Goal: Task Accomplishment & Management: Manage account settings

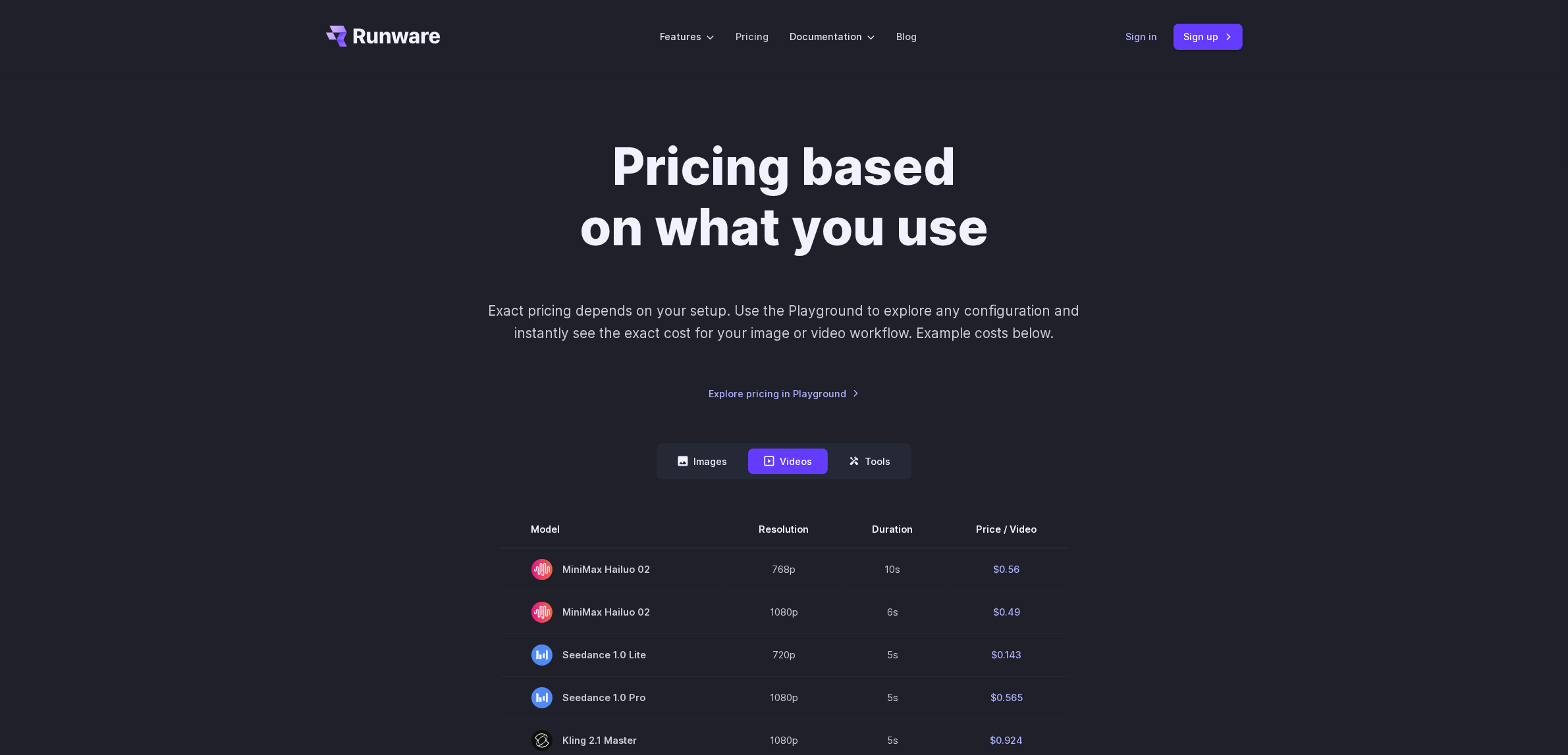
click at [1140, 37] on link "Sign in" at bounding box center [1142, 36] width 31 height 15
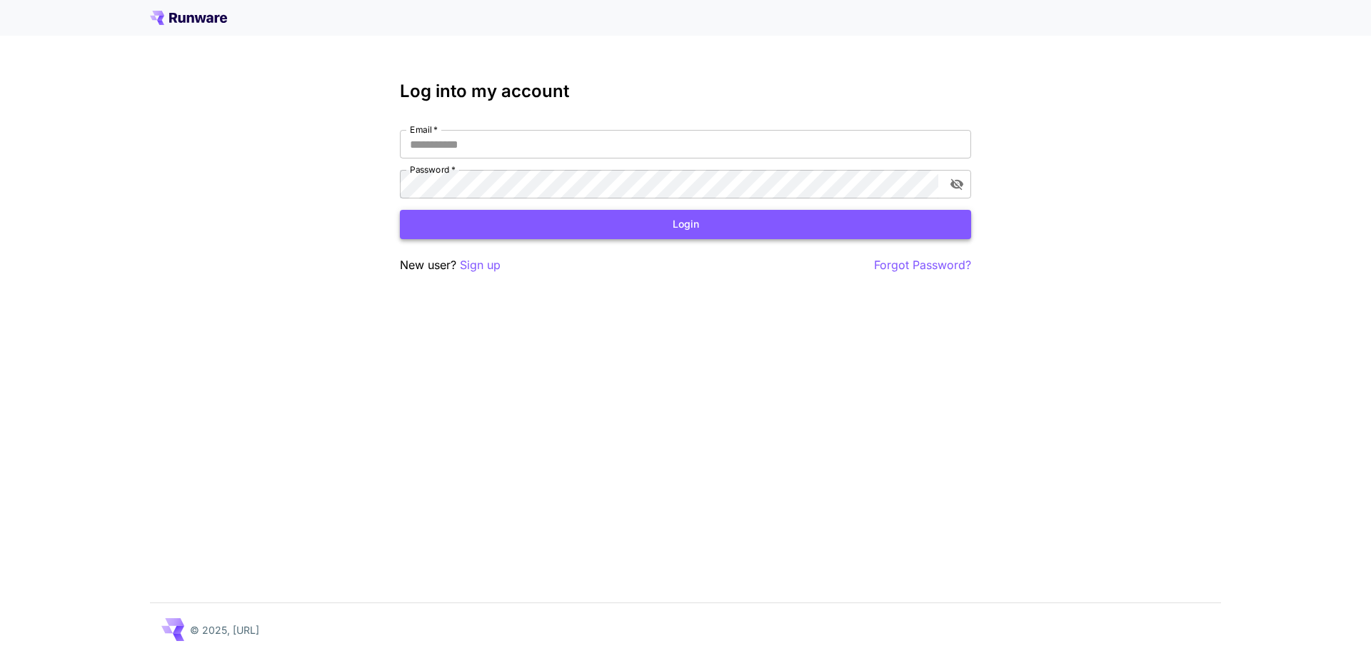
type input "**********"
click at [538, 223] on button "Login" at bounding box center [685, 224] width 571 height 29
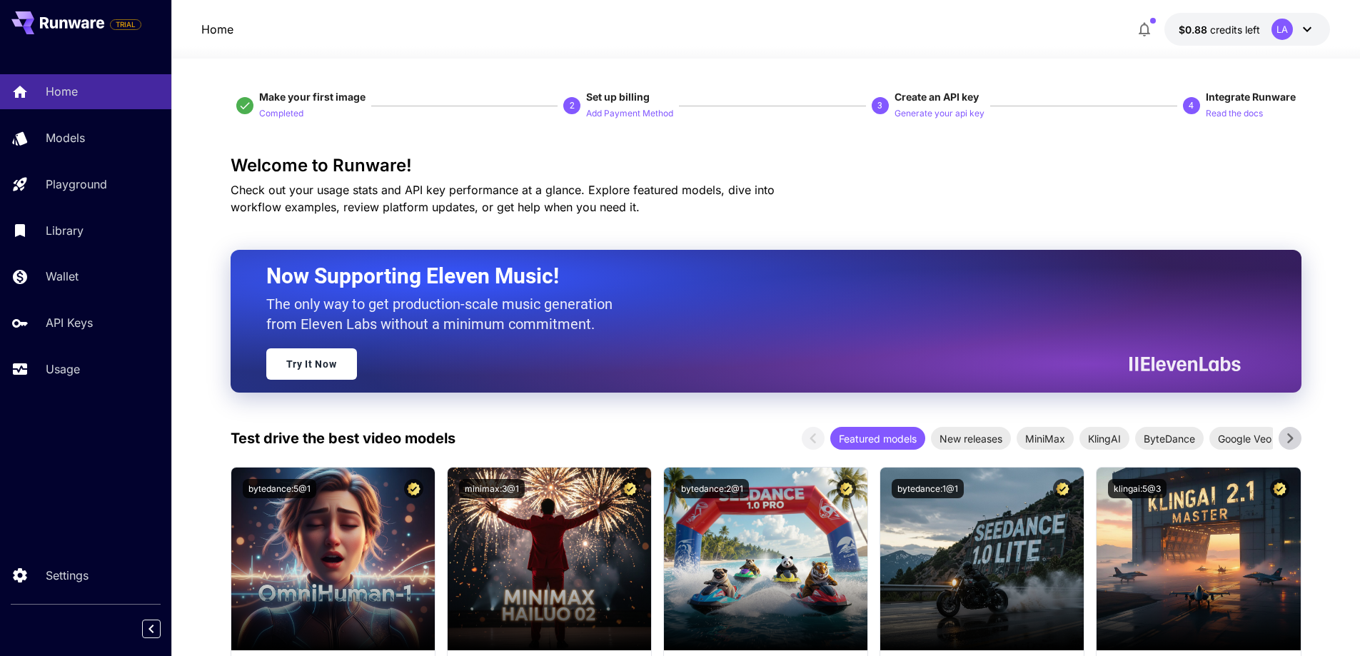
click at [79, 333] on link "API Keys" at bounding box center [85, 323] width 171 height 35
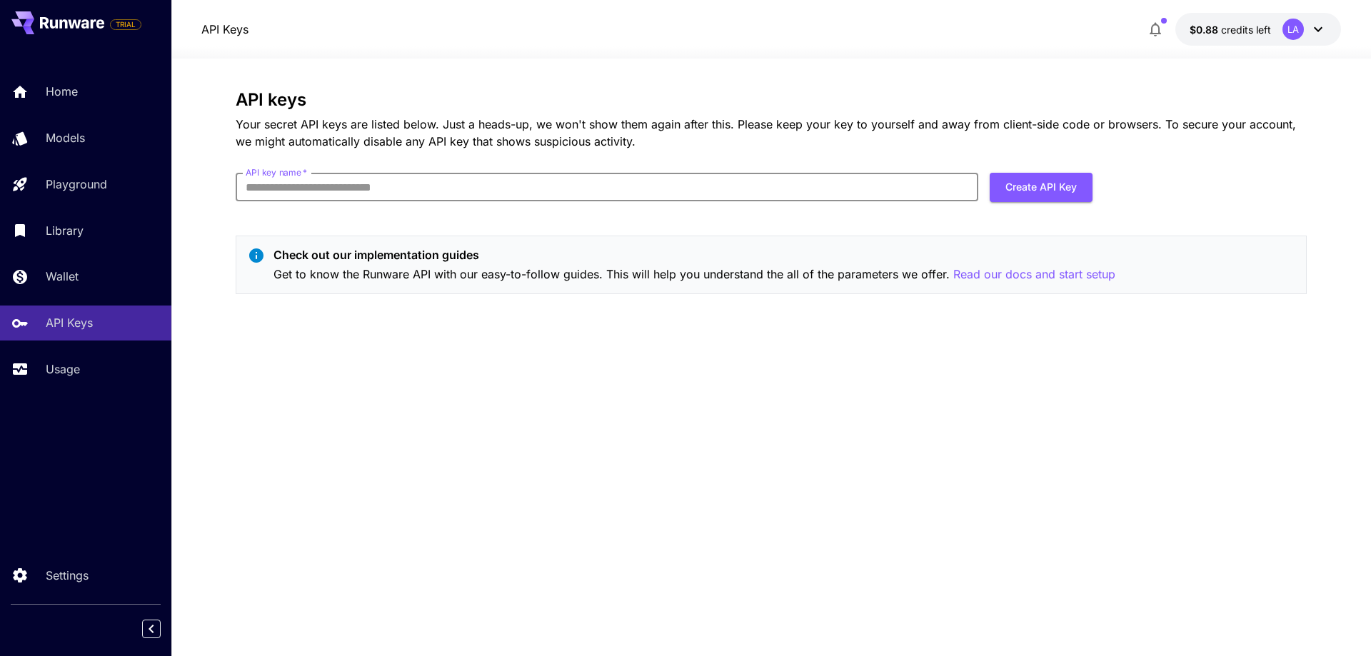
click at [285, 191] on input "API key name   *" at bounding box center [607, 187] width 742 height 29
type input "********"
click at [606, 368] on div "API keys Your secret API keys are listed below. Just a heads-up, we won't show …" at bounding box center [771, 357] width 1071 height 535
click at [376, 192] on input "********" at bounding box center [607, 187] width 742 height 29
click at [603, 392] on div "API keys Your secret API keys are listed below. Just a heads-up, we won't show …" at bounding box center [771, 357] width 1071 height 535
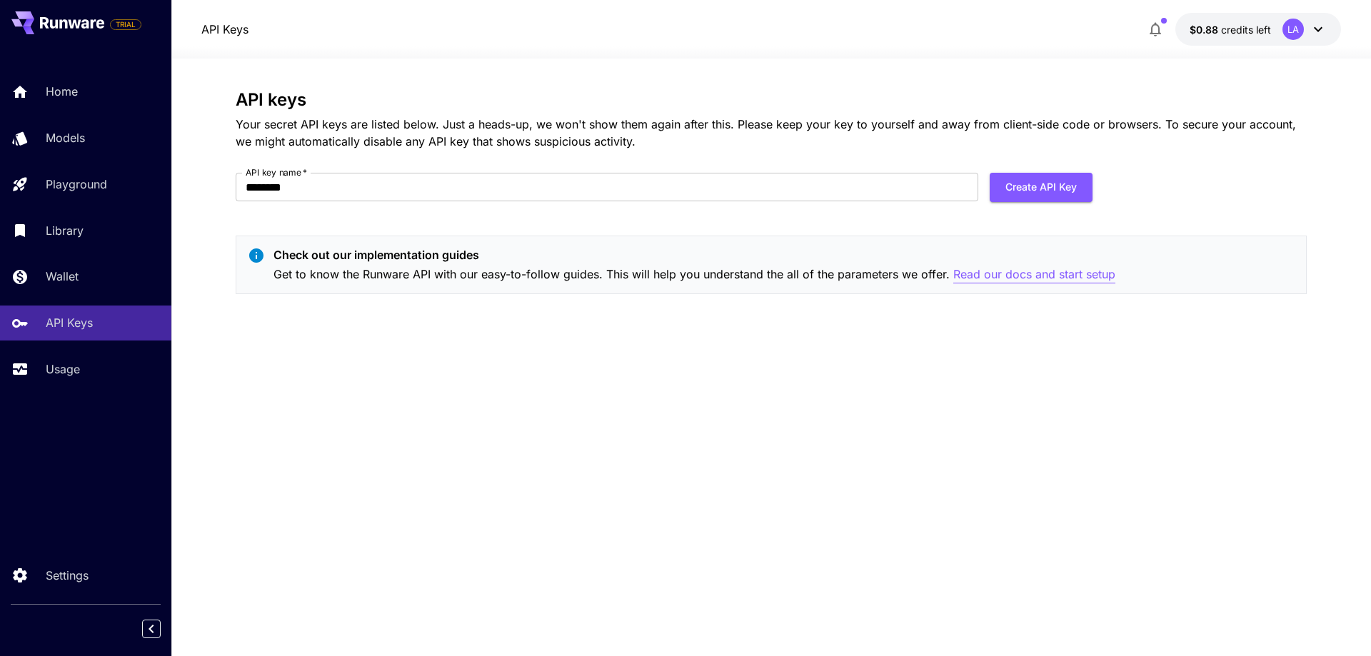
click at [1033, 274] on p "Read our docs and start setup" at bounding box center [1034, 275] width 162 height 18
click at [1027, 184] on button "Create API Key" at bounding box center [1040, 187] width 103 height 29
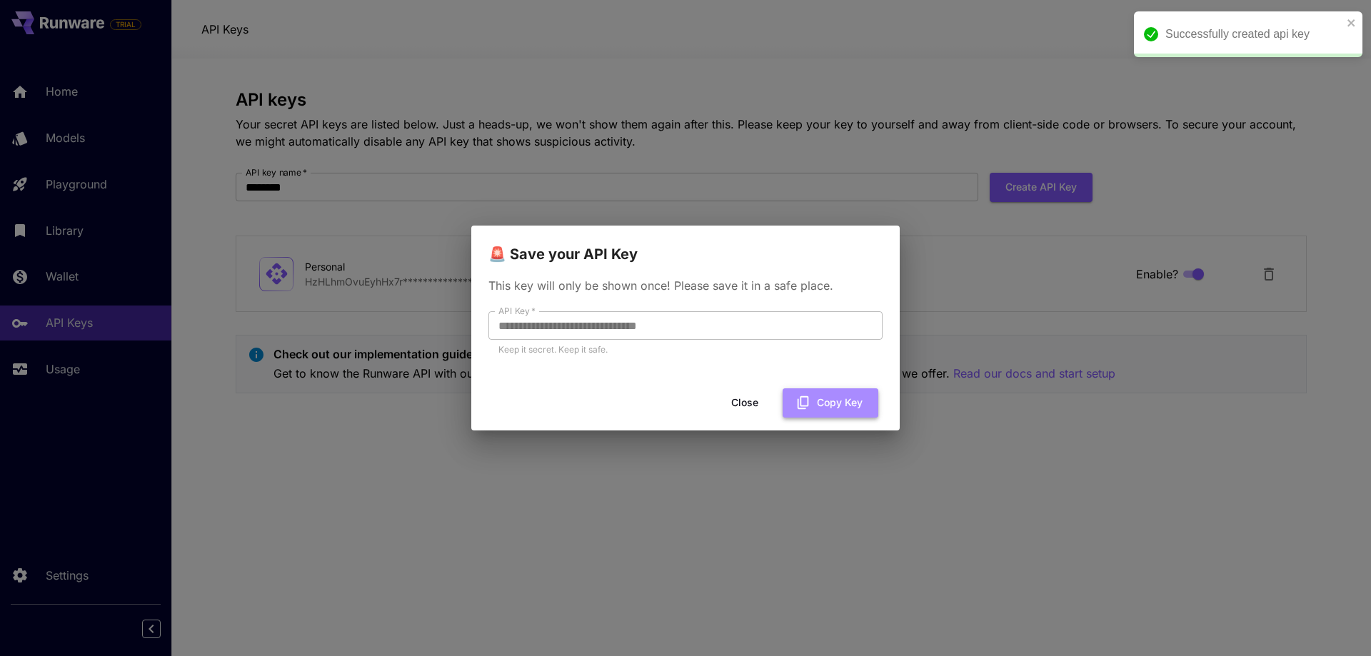
click at [832, 410] on button "Copy Key" at bounding box center [830, 402] width 96 height 29
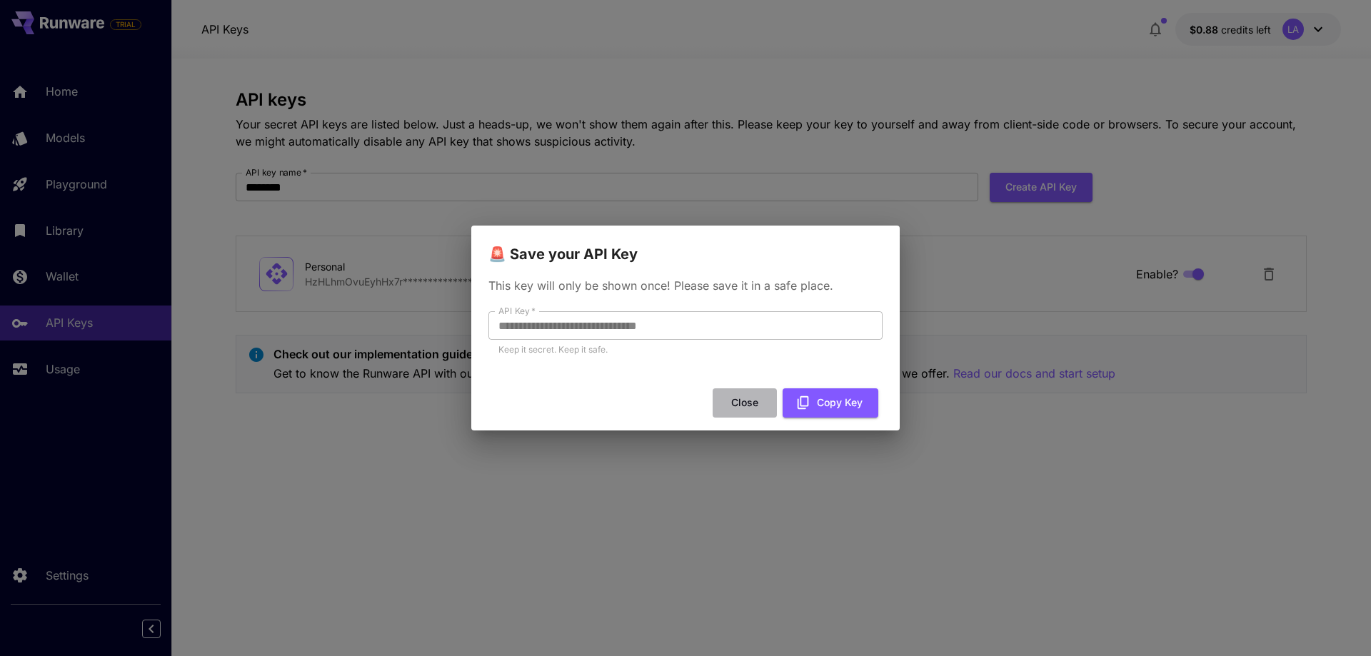
click at [736, 403] on button "Close" at bounding box center [744, 402] width 64 height 29
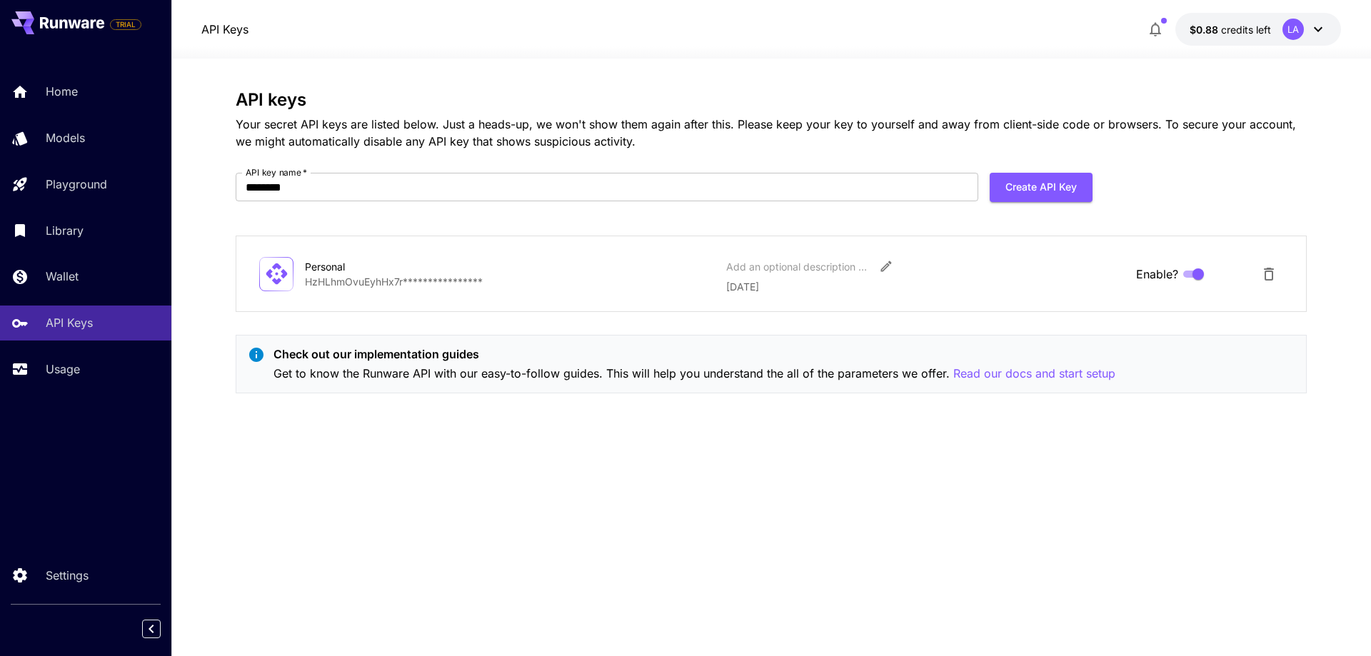
click at [504, 470] on div "**********" at bounding box center [771, 357] width 1071 height 535
click at [318, 275] on p "**********" at bounding box center [510, 281] width 410 height 15
click at [288, 272] on icon at bounding box center [276, 273] width 25 height 25
click at [660, 515] on div "**********" at bounding box center [771, 357] width 1071 height 535
click at [96, 373] on div "Usage" at bounding box center [104, 368] width 111 height 17
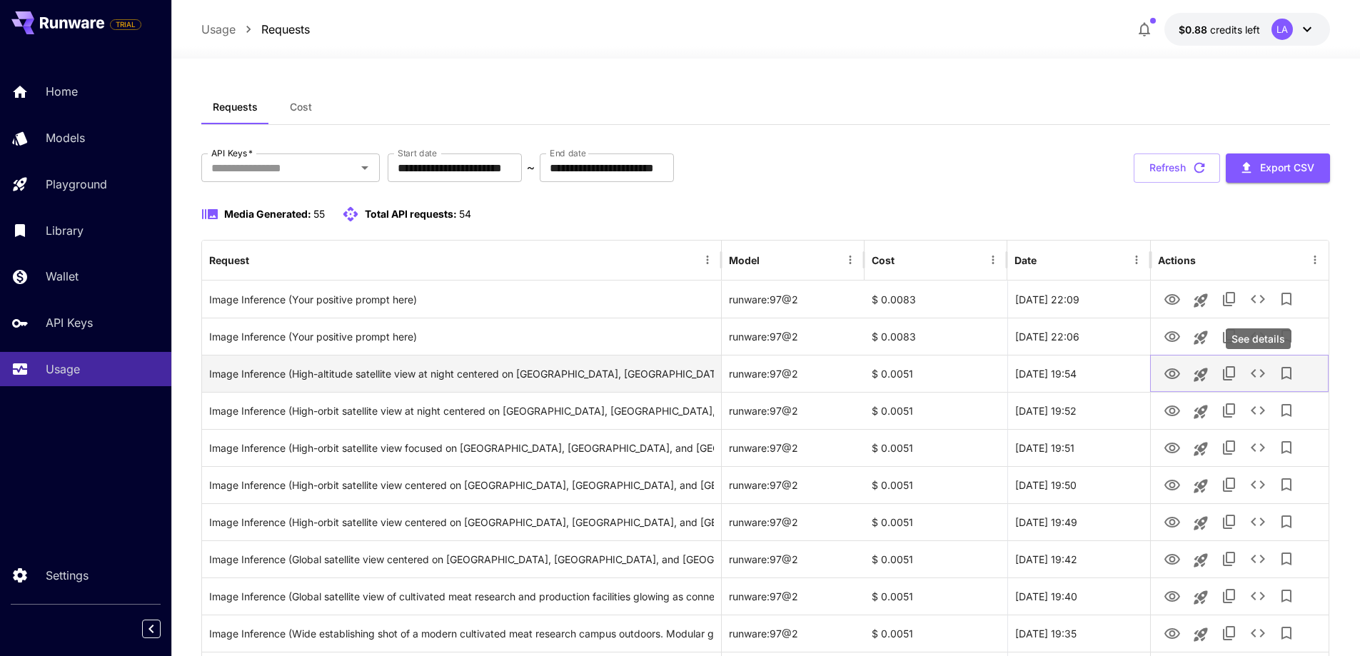
click at [1249, 374] on icon "See details" at bounding box center [1257, 373] width 17 height 17
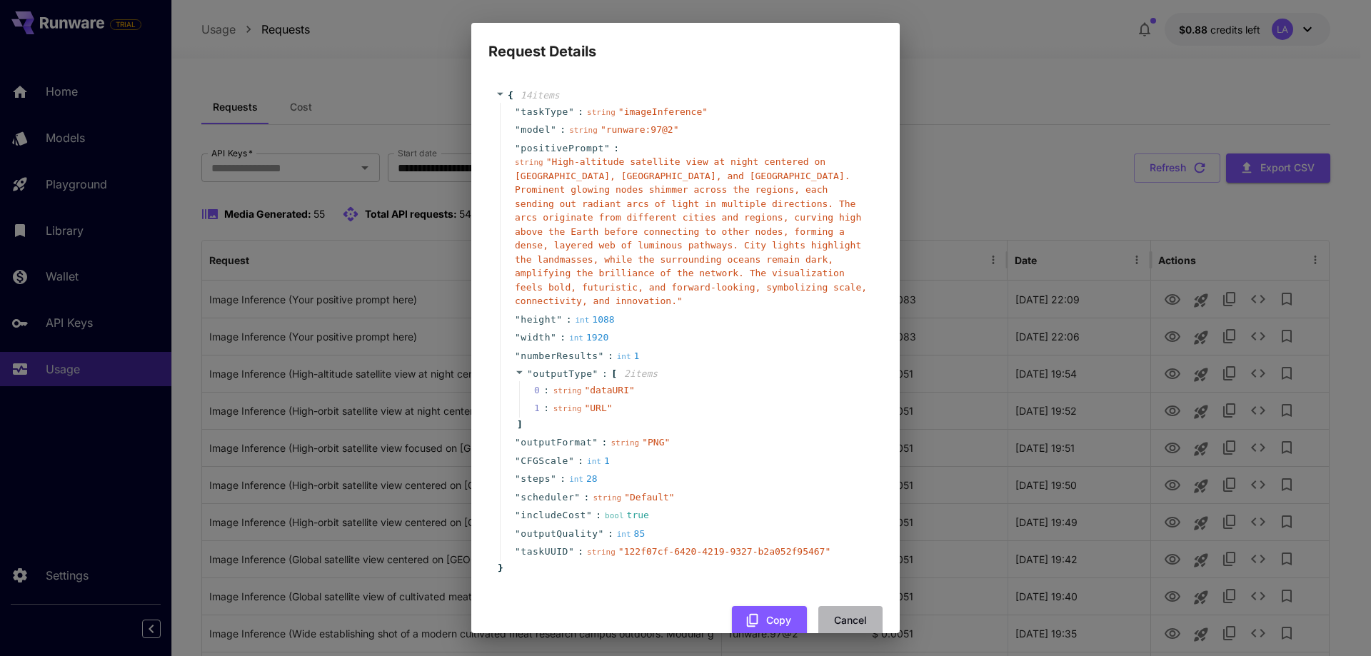
click at [850, 606] on button "Cancel" at bounding box center [850, 620] width 64 height 29
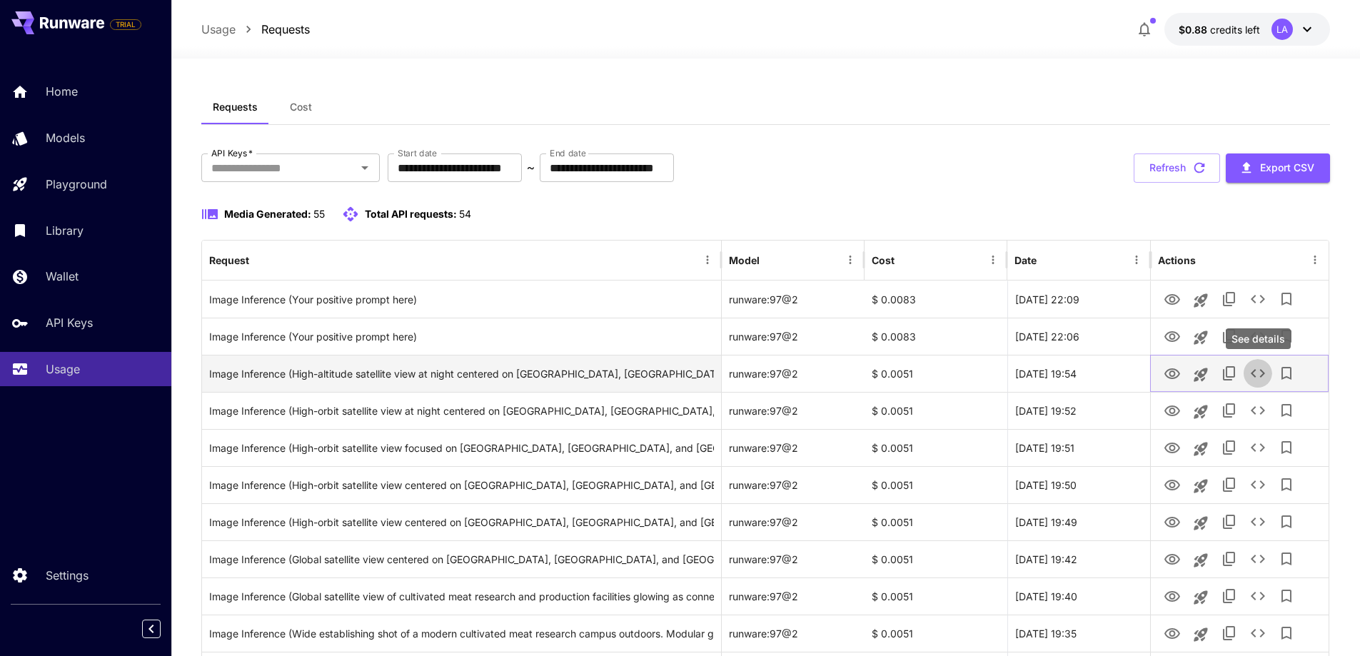
click at [1261, 373] on icon "See details" at bounding box center [1257, 373] width 17 height 17
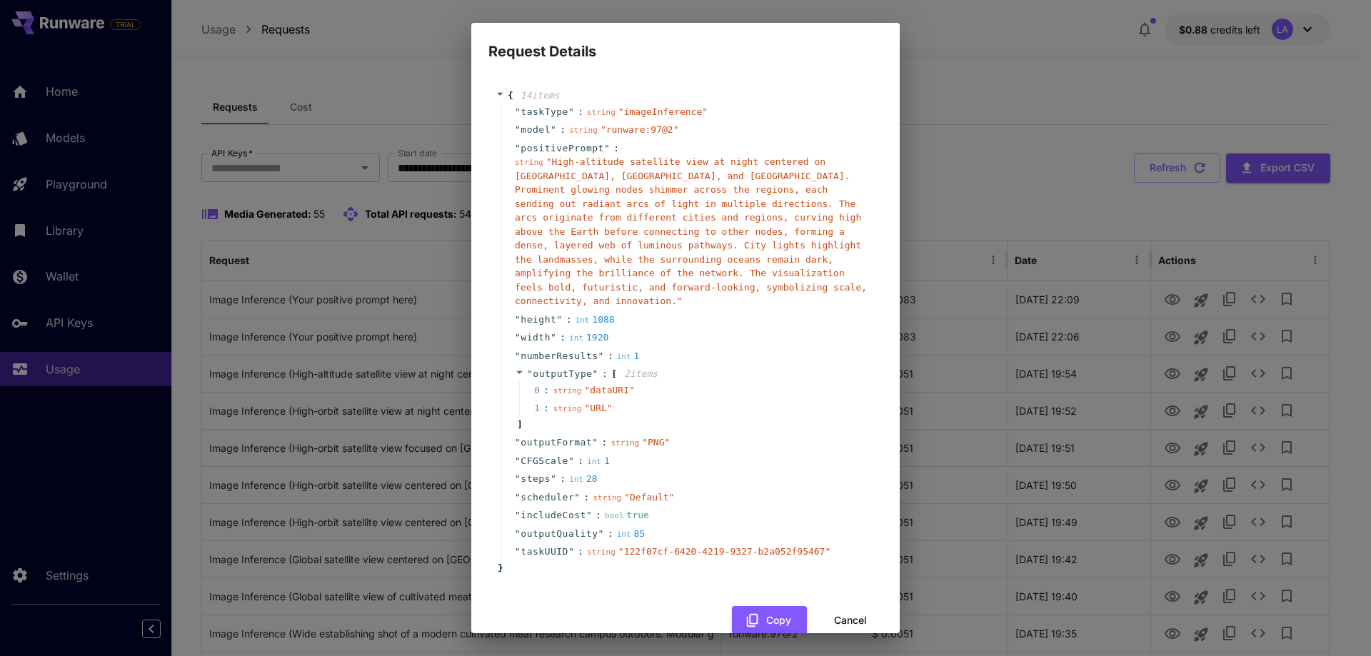
click at [957, 514] on div "Request Details { 14 item s " taskType " : string " imageInference " " model " …" at bounding box center [685, 328] width 1371 height 656
click at [848, 606] on button "Cancel" at bounding box center [850, 620] width 64 height 29
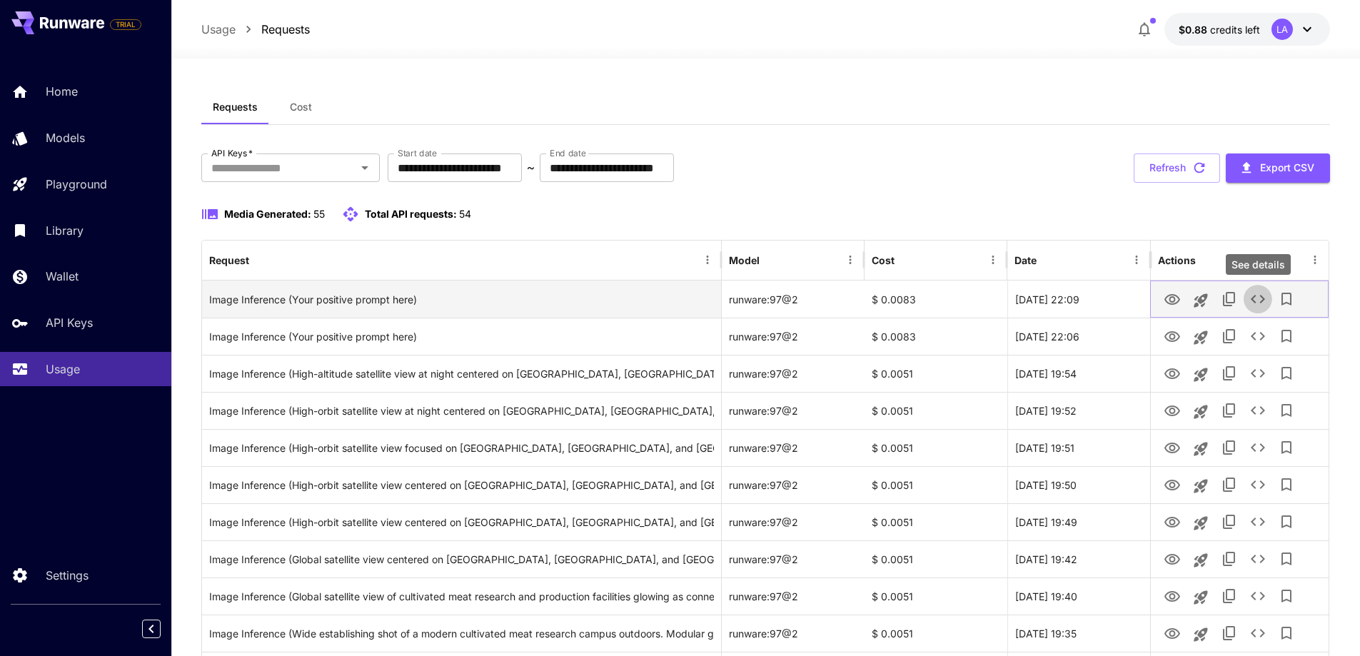
click at [1258, 308] on button "See details" at bounding box center [1258, 299] width 29 height 29
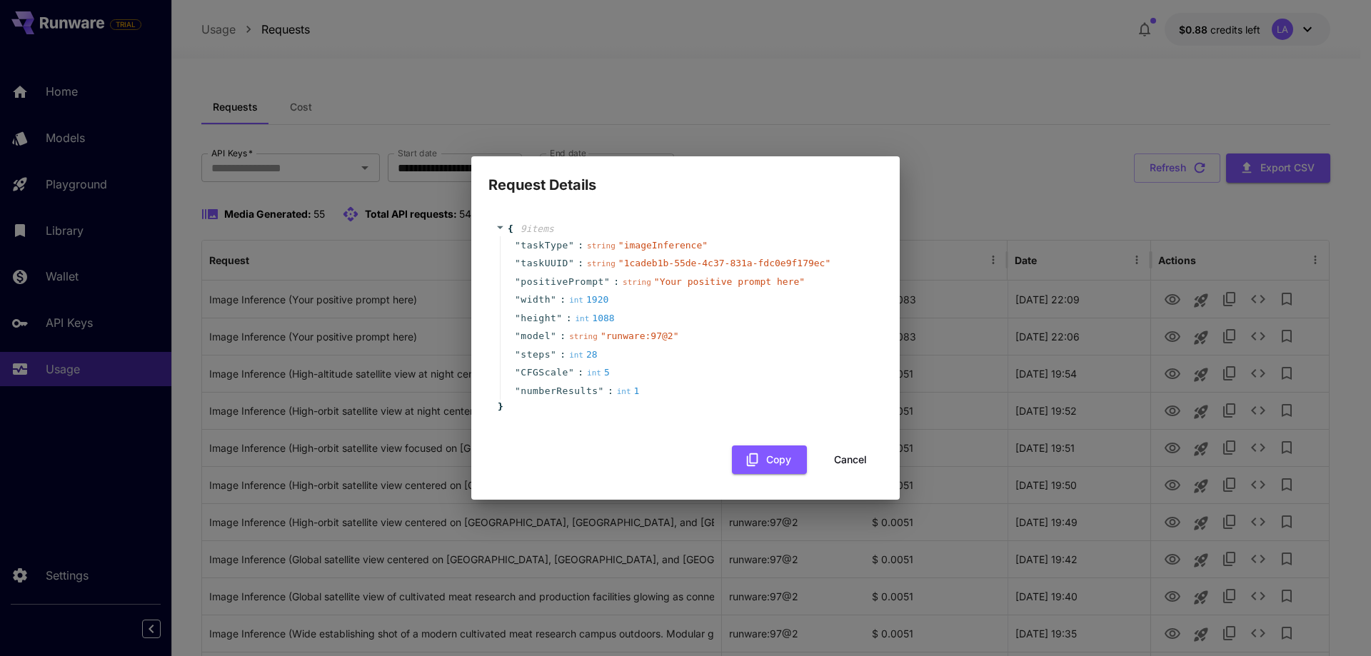
click at [842, 463] on button "Cancel" at bounding box center [850, 459] width 64 height 29
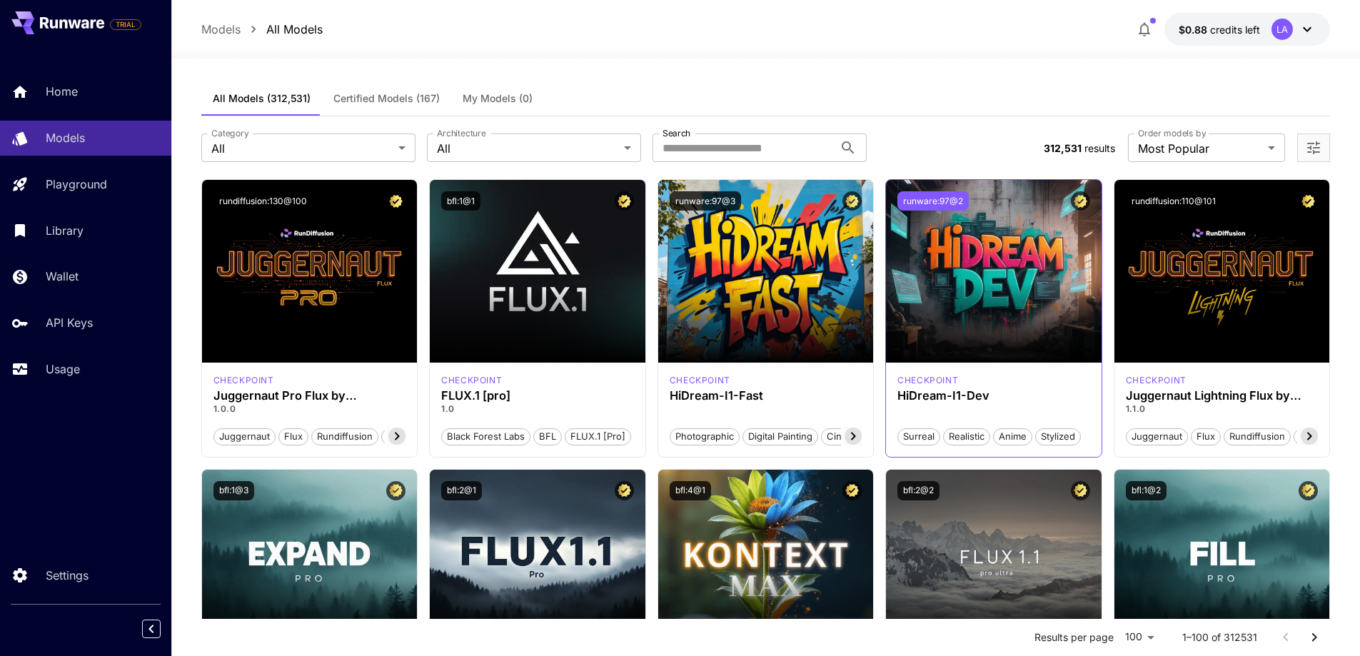
click at [912, 200] on button "runware:97@2" at bounding box center [932, 200] width 71 height 19
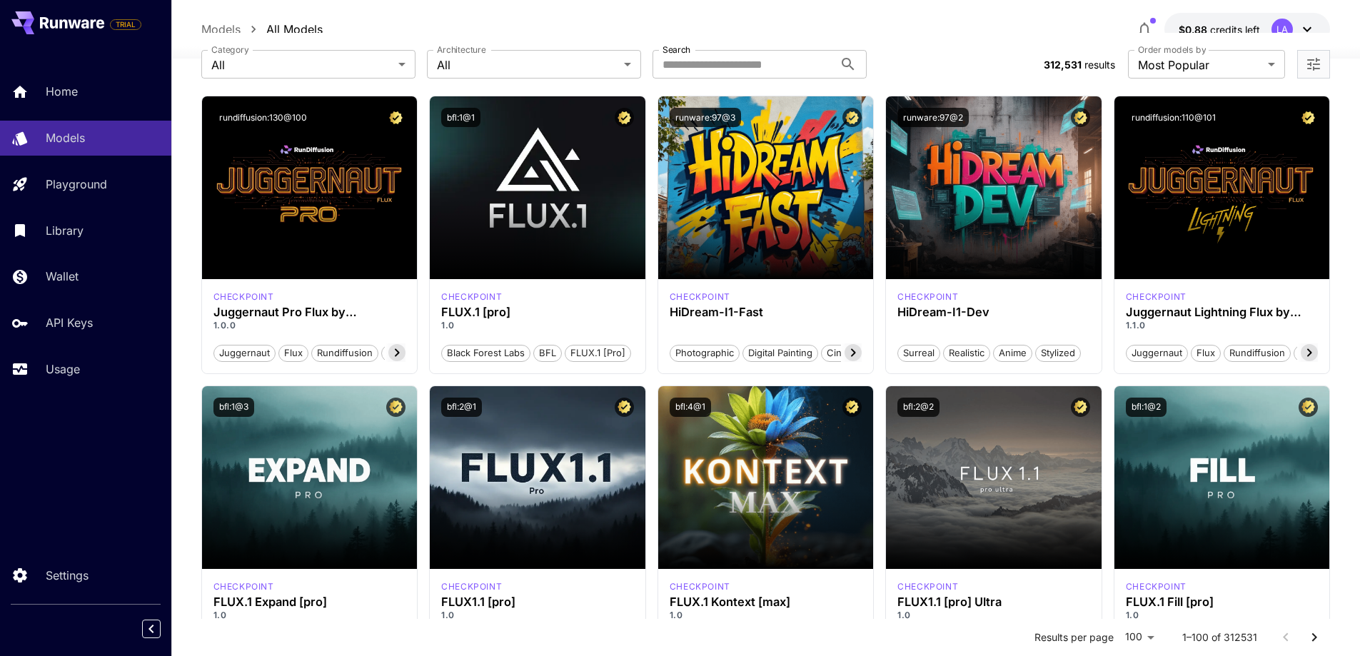
scroll to position [71, 0]
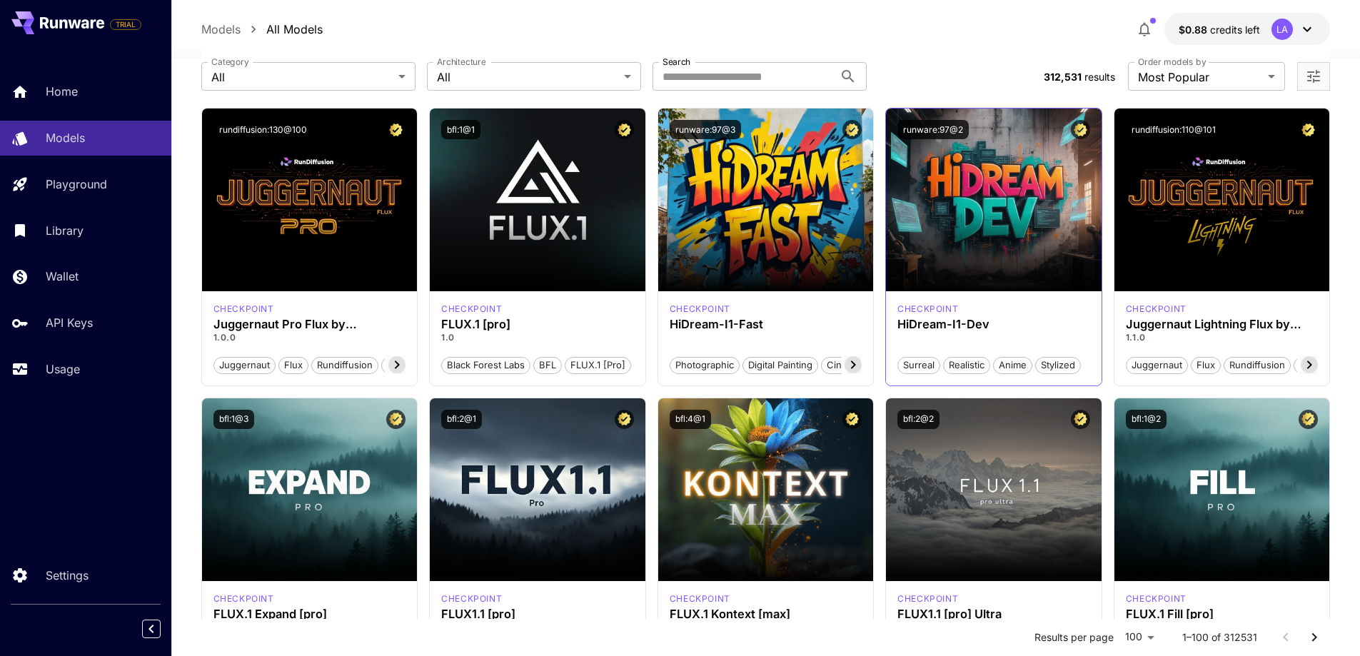
click at [1034, 378] on div "checkpoint HiDream-I1-Dev Surreal Realistic Anime Stylized" at bounding box center [994, 338] width 216 height 94
click at [1046, 323] on h3 "HiDream-I1-Dev" at bounding box center [993, 325] width 193 height 14
click at [1305, 363] on icon at bounding box center [1309, 364] width 17 height 17
click at [1310, 363] on icon at bounding box center [1309, 365] width 5 height 8
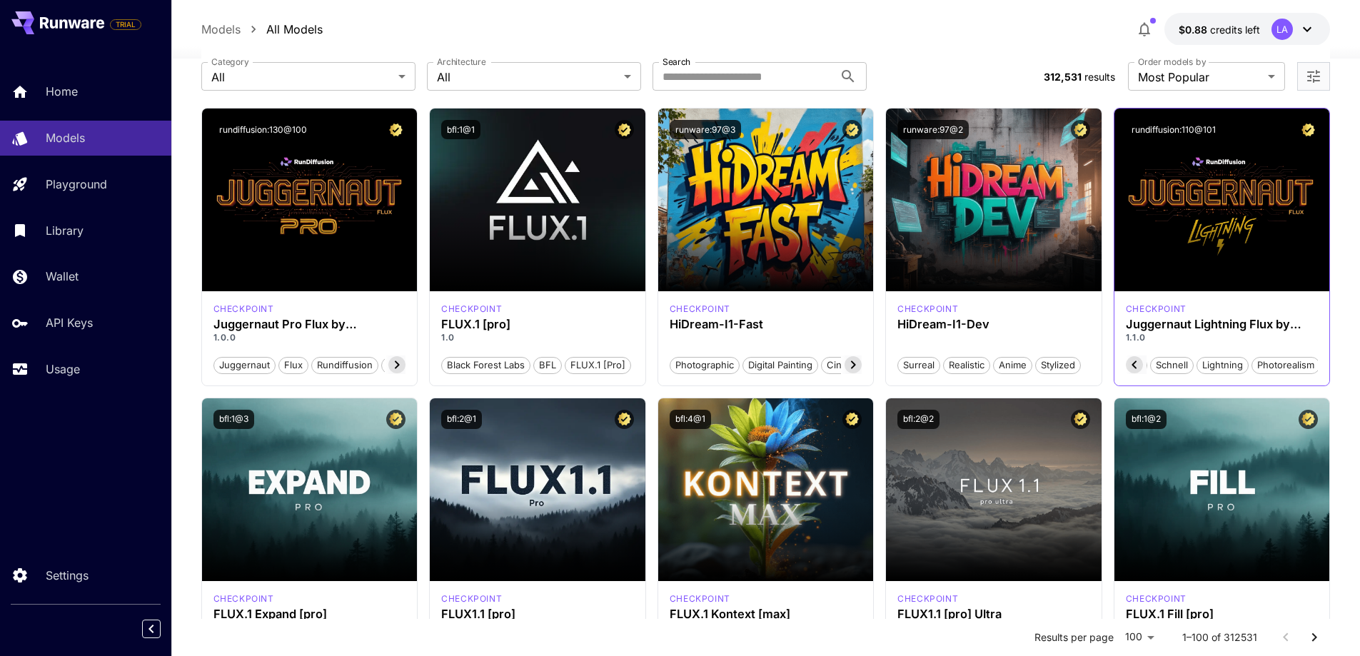
click at [1129, 363] on icon at bounding box center [1134, 364] width 17 height 17
click at [1134, 362] on icon at bounding box center [1134, 364] width 17 height 17
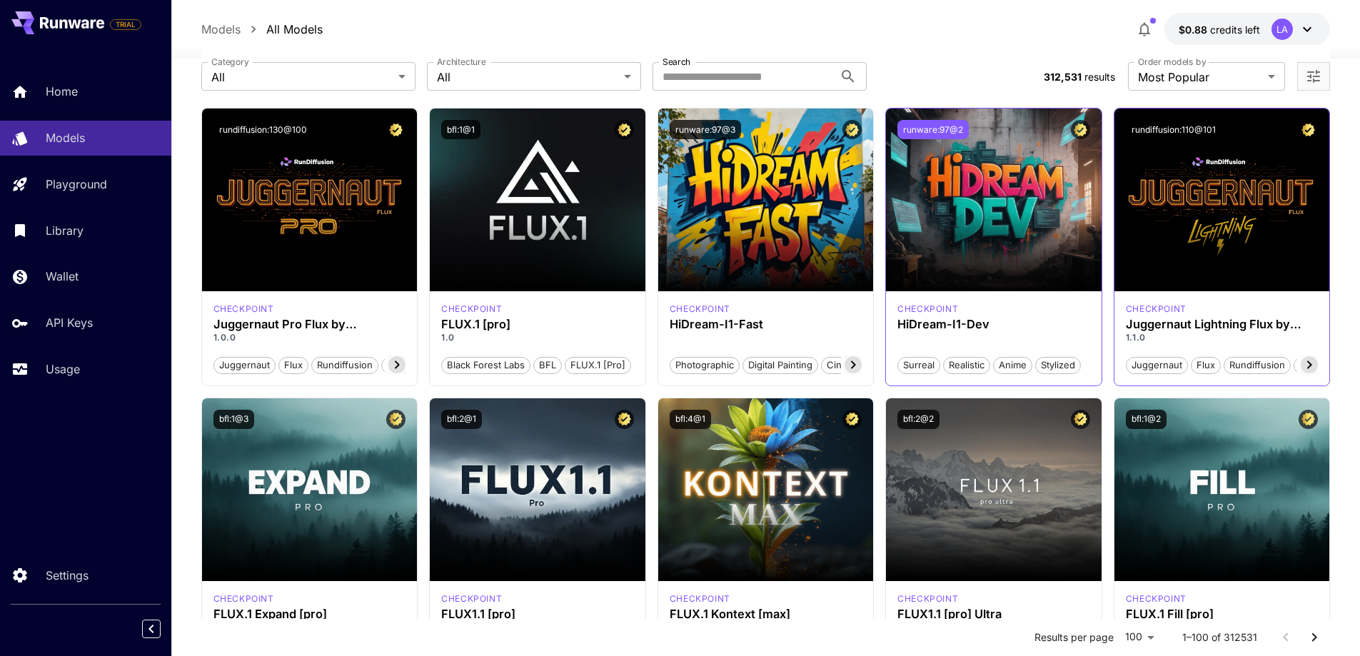
click at [941, 131] on button "runware:97@2" at bounding box center [932, 129] width 71 height 19
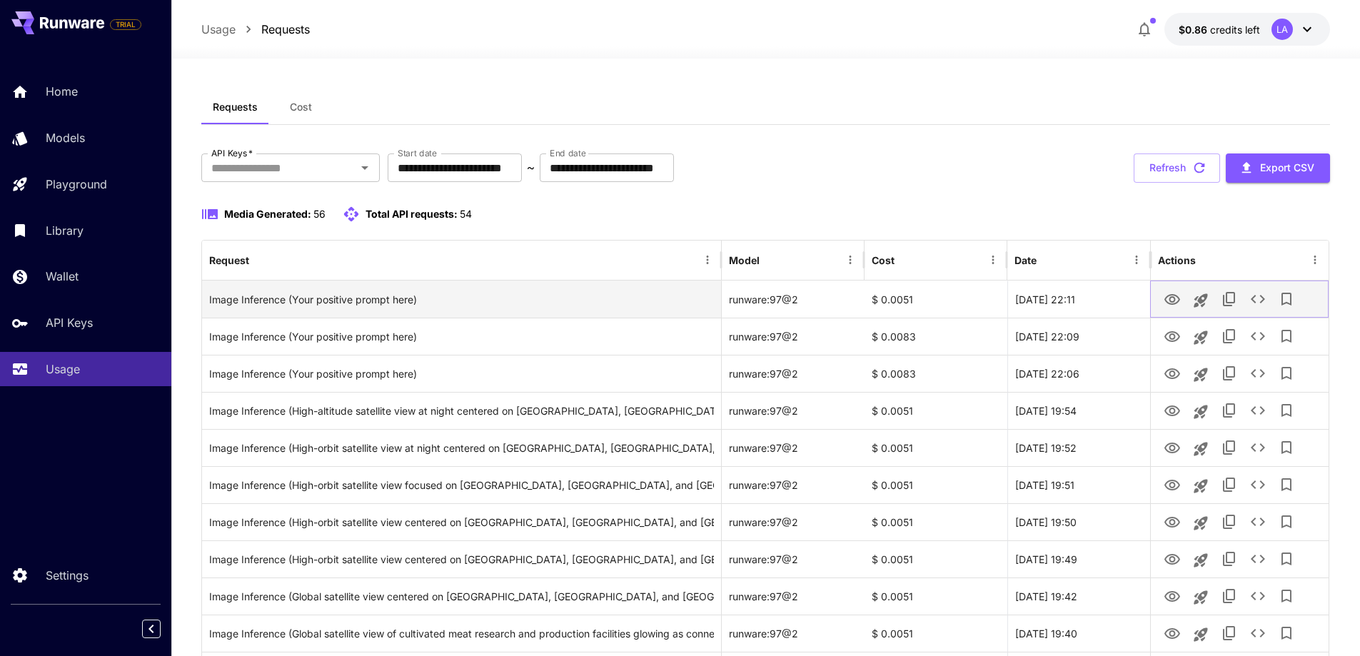
click at [1166, 301] on icon "View" at bounding box center [1172, 299] width 16 height 11
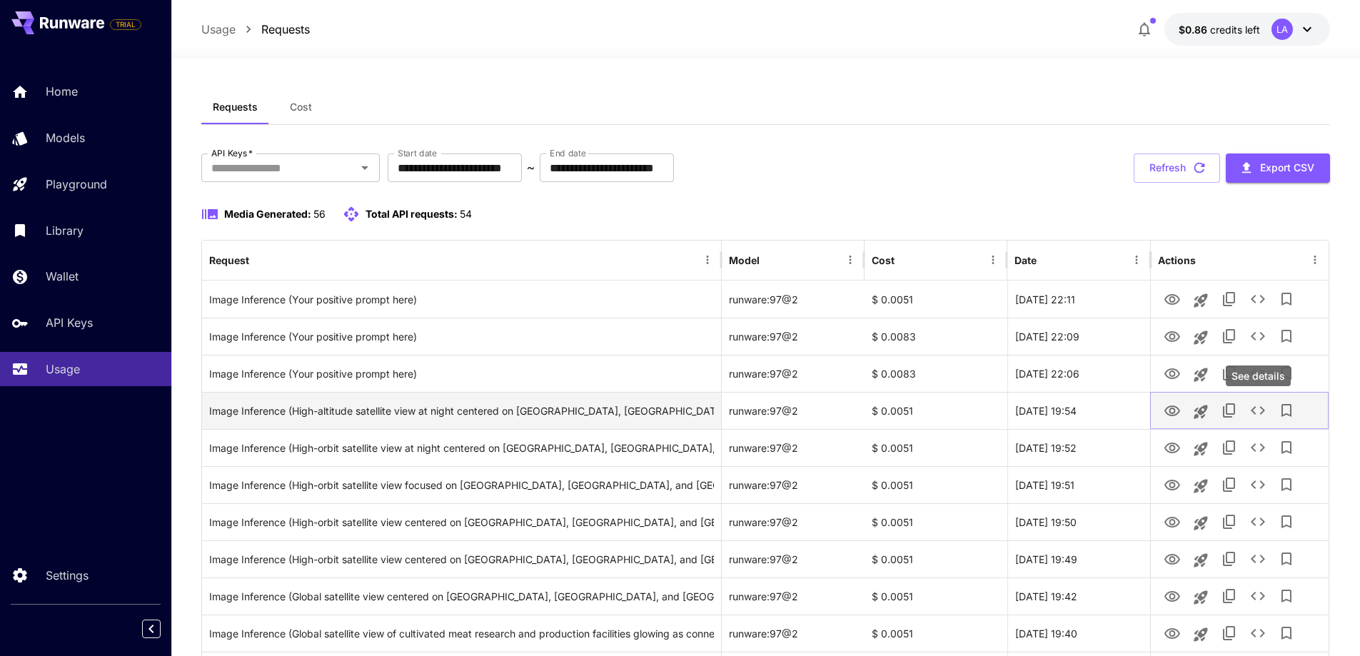
click at [1263, 412] on icon "See details" at bounding box center [1258, 410] width 14 height 9
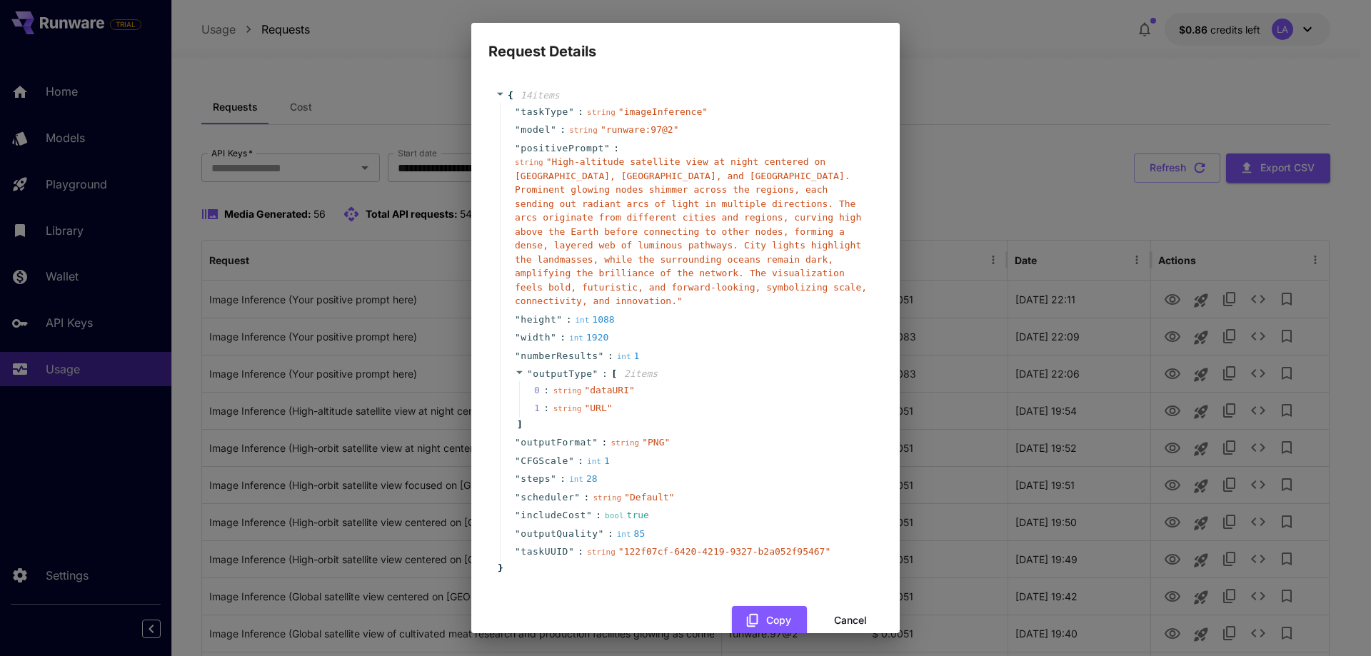
click at [501, 94] on icon at bounding box center [500, 94] width 6 height 3
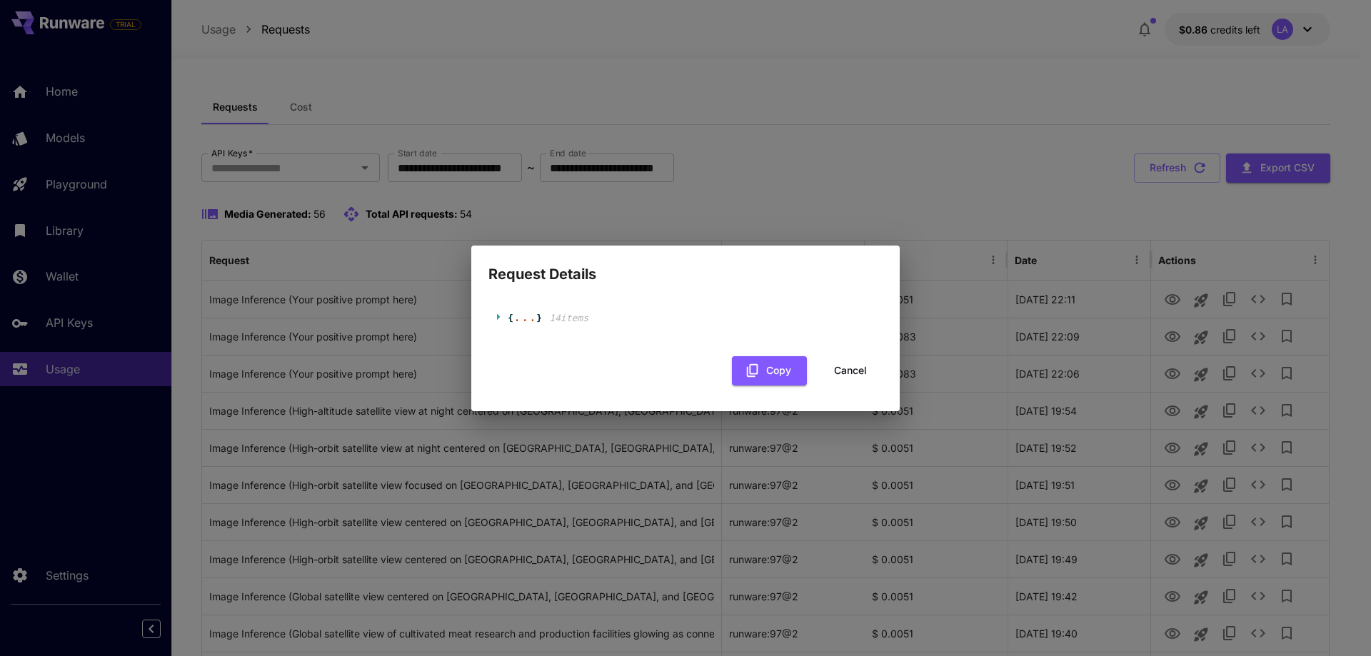
click at [1107, 375] on div "Request Details { ... } 14 item s Copy Cancel" at bounding box center [685, 328] width 1371 height 656
click at [852, 373] on button "Cancel" at bounding box center [850, 370] width 64 height 29
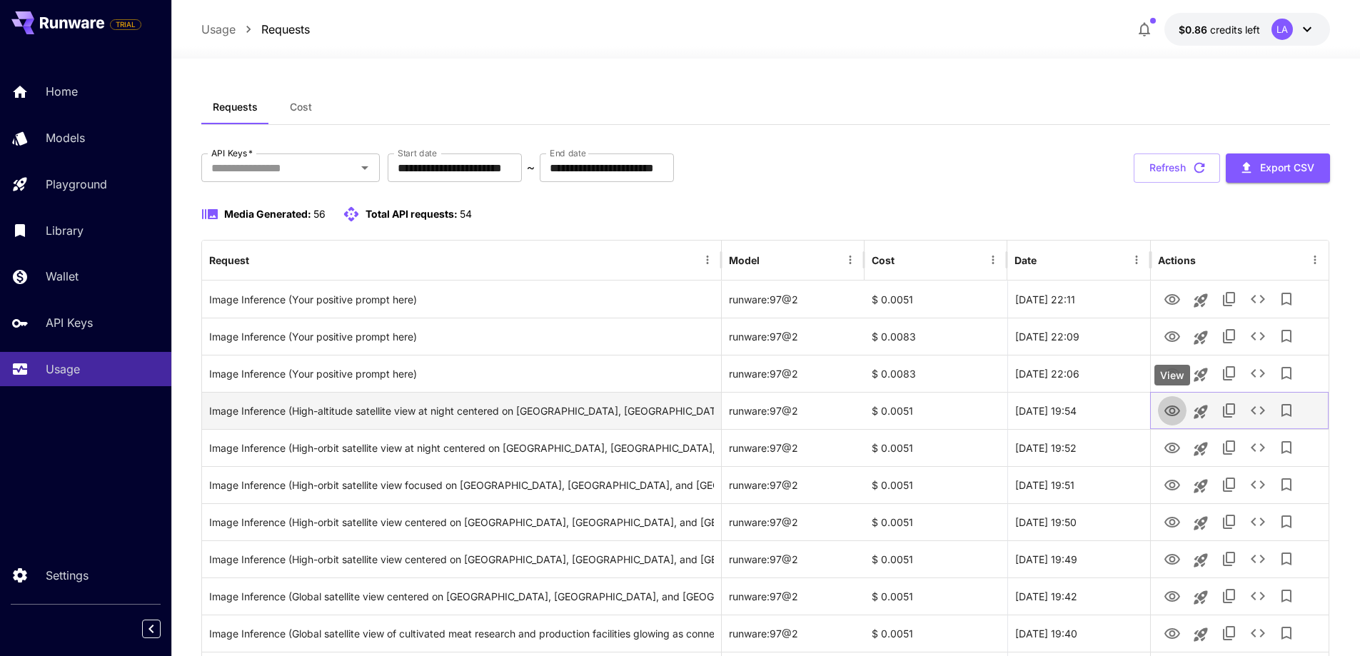
click at [1178, 412] on icon "View" at bounding box center [1172, 411] width 17 height 17
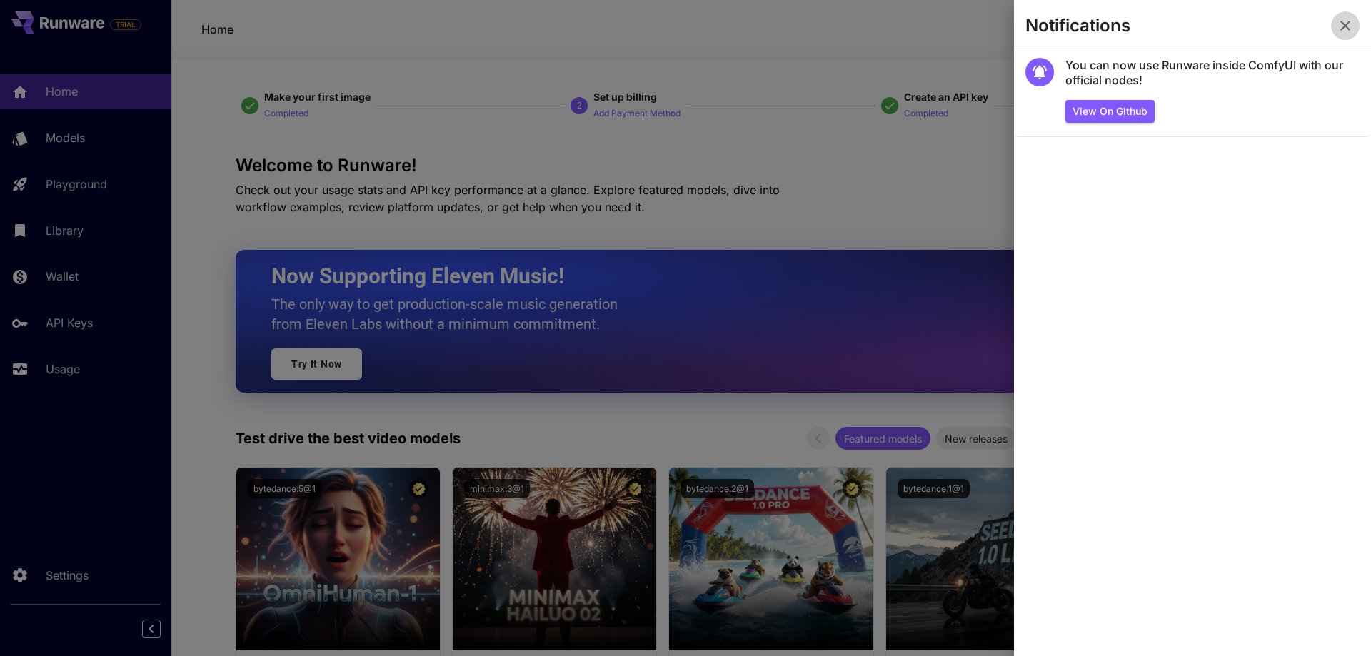
click at [1341, 29] on icon "button" at bounding box center [1345, 26] width 10 height 10
